Goal: Find specific page/section

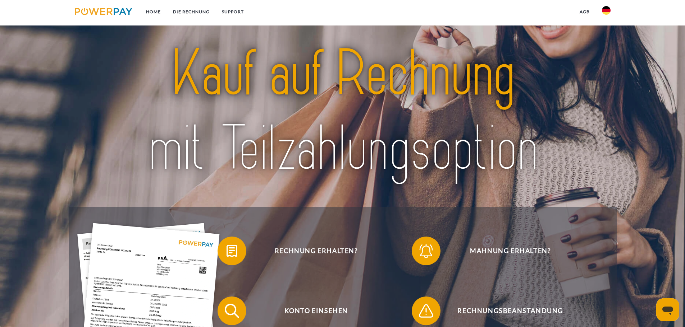
scroll to position [108, 0]
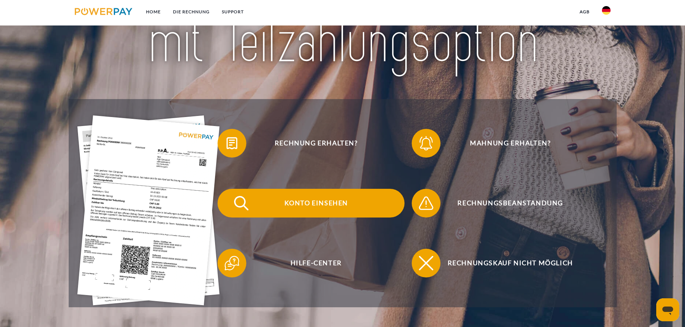
click at [318, 208] on span "Konto einsehen" at bounding box center [316, 203] width 176 height 29
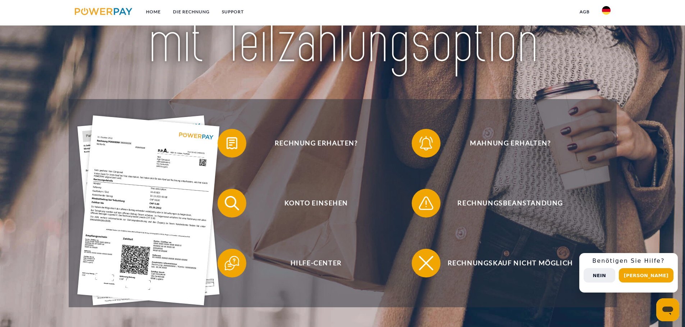
click at [614, 277] on button "Nein" at bounding box center [599, 275] width 32 height 14
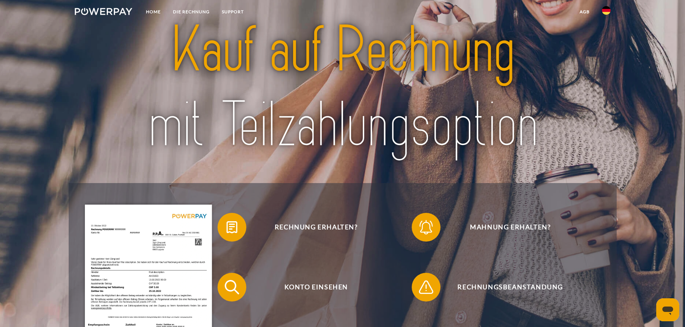
scroll to position [0, 0]
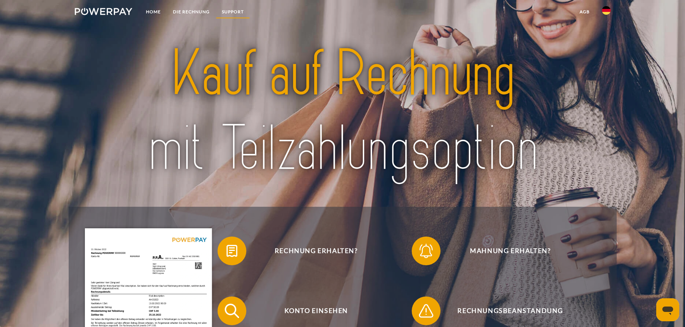
click at [241, 9] on link "SUPPORT" at bounding box center [233, 11] width 34 height 13
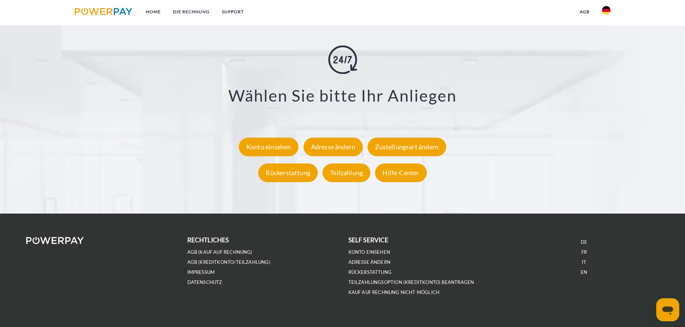
scroll to position [1333, 0]
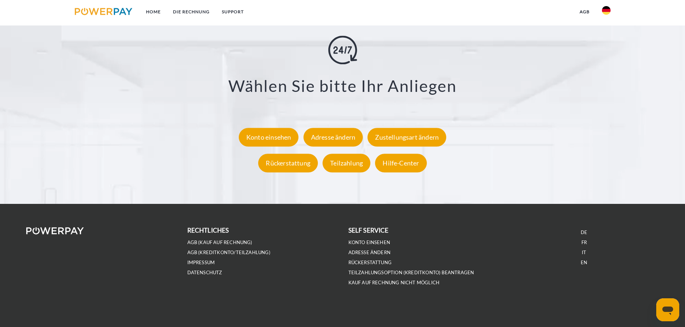
click at [220, 283] on div "rechtliches AGB (Kauf auf Rechnung) AGB (Kreditkonto/Teilzahlung) IMPRESSUM DAT…" at bounding box center [261, 257] width 161 height 62
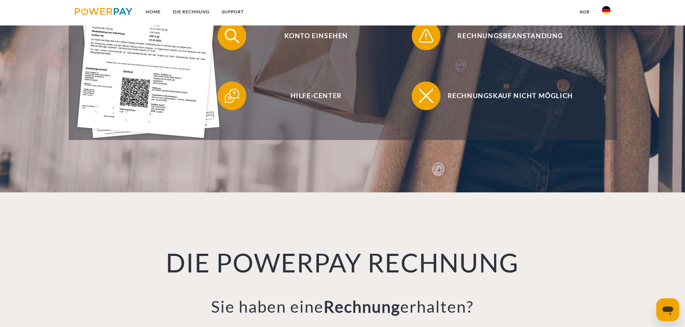
scroll to position [146, 0]
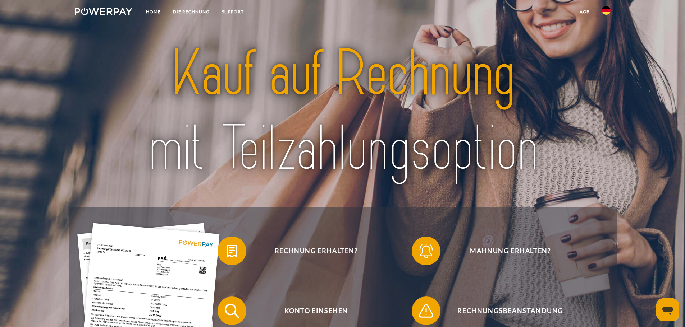
click at [149, 10] on link "Home" at bounding box center [153, 11] width 27 height 13
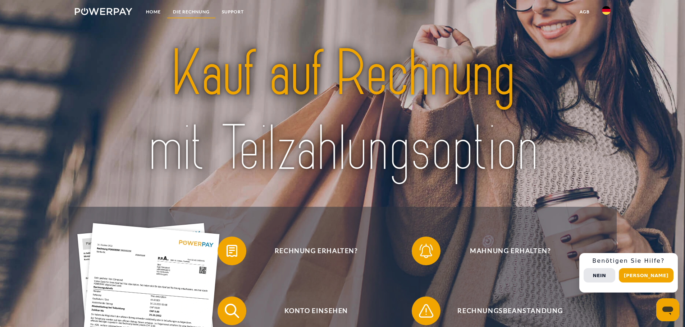
click at [185, 13] on link "DIE RECHNUNG" at bounding box center [191, 11] width 49 height 13
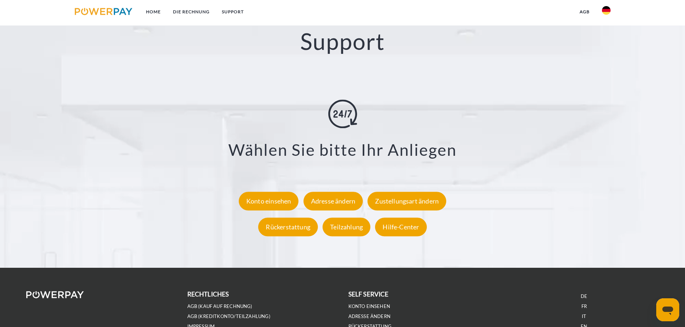
scroll to position [1333, 0]
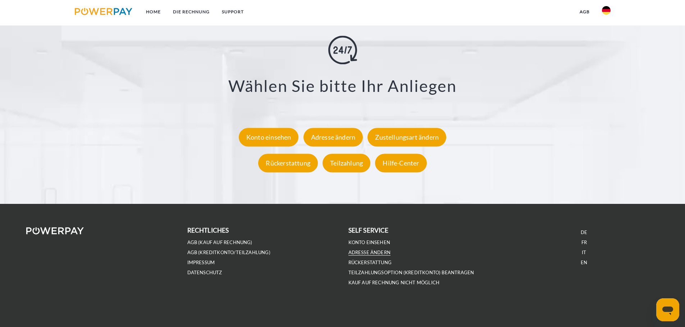
click at [381, 253] on link "Adresse ändern" at bounding box center [369, 253] width 42 height 6
click at [160, 94] on h3 "Wählen Sie bitte Ihr Anliegen" at bounding box center [342, 86] width 598 height 20
